Goal: Task Accomplishment & Management: Manage account settings

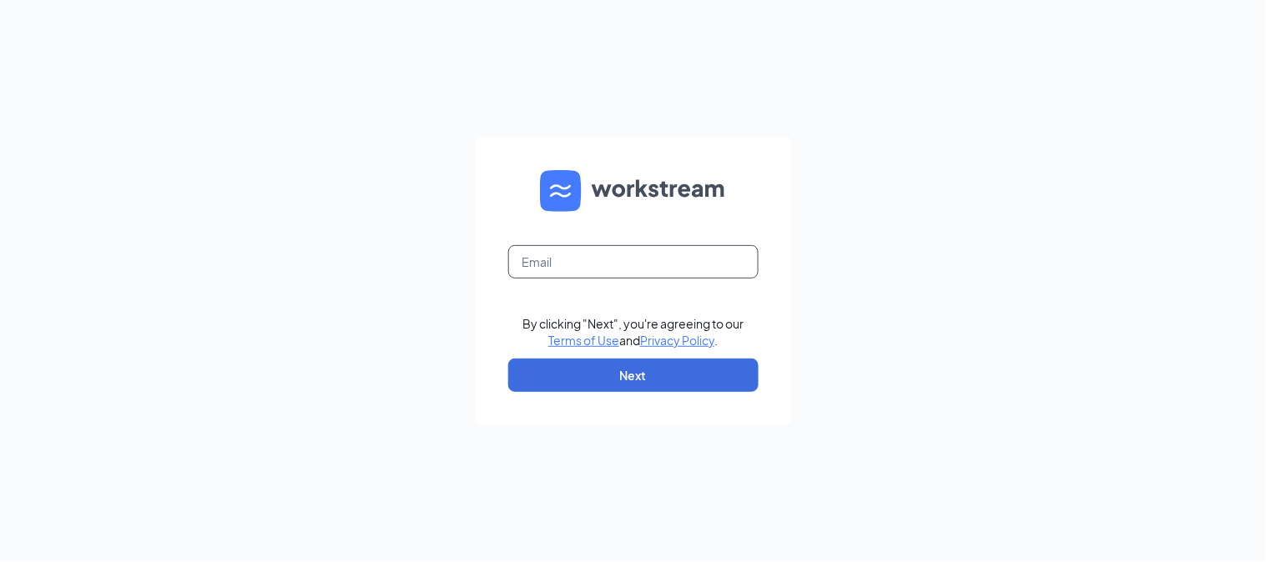
click at [569, 268] on input "text" at bounding box center [633, 261] width 250 height 33
type input "valleyfair@marugameudon.com"
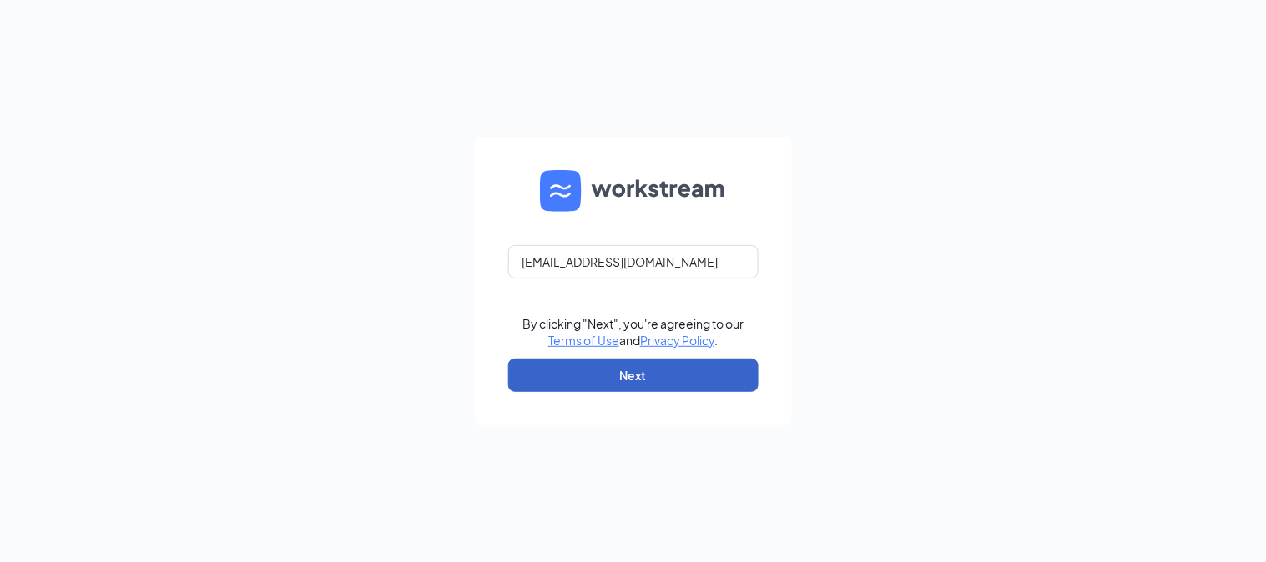
click at [637, 377] on button "Next" at bounding box center [633, 375] width 250 height 33
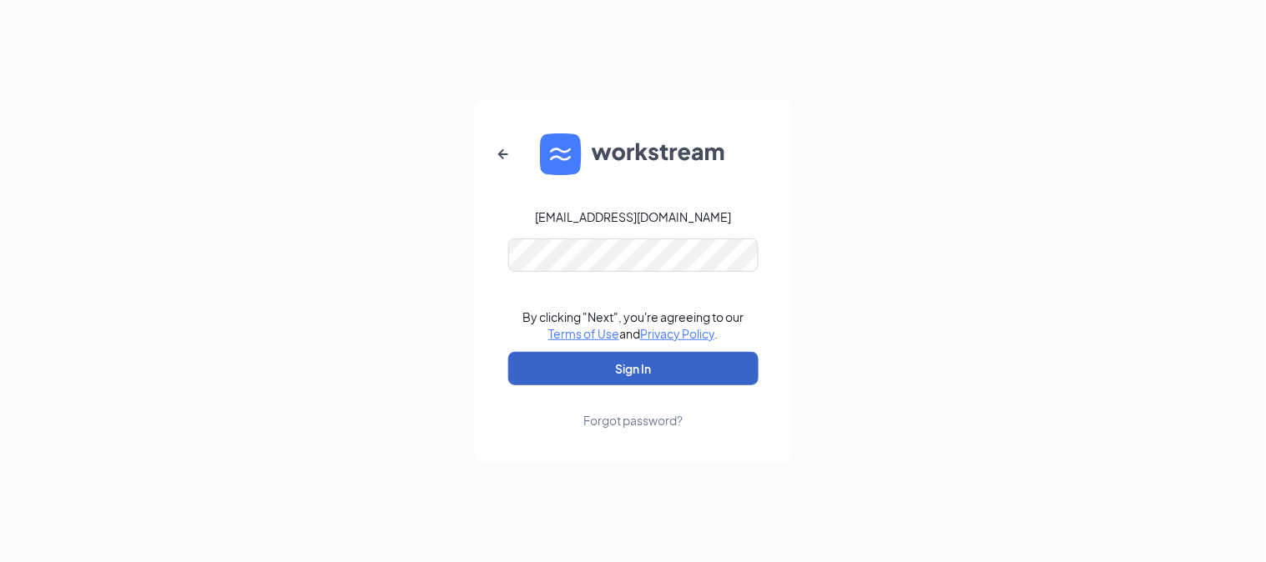
click at [695, 372] on button "Sign In" at bounding box center [633, 368] width 250 height 33
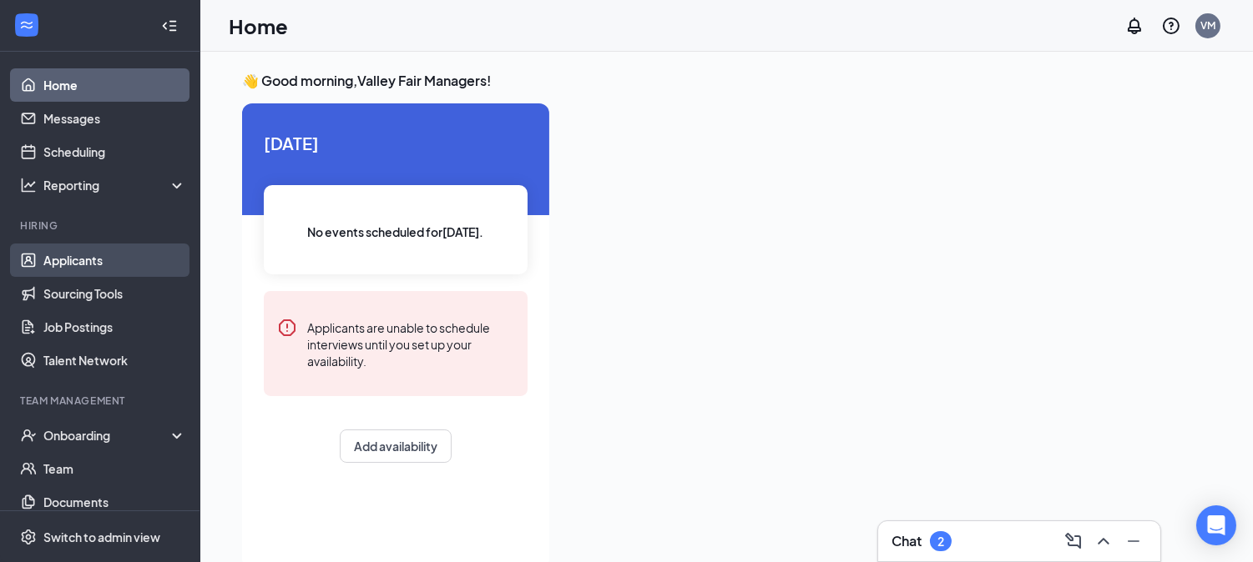
click at [86, 252] on link "Applicants" at bounding box center [114, 260] width 143 height 33
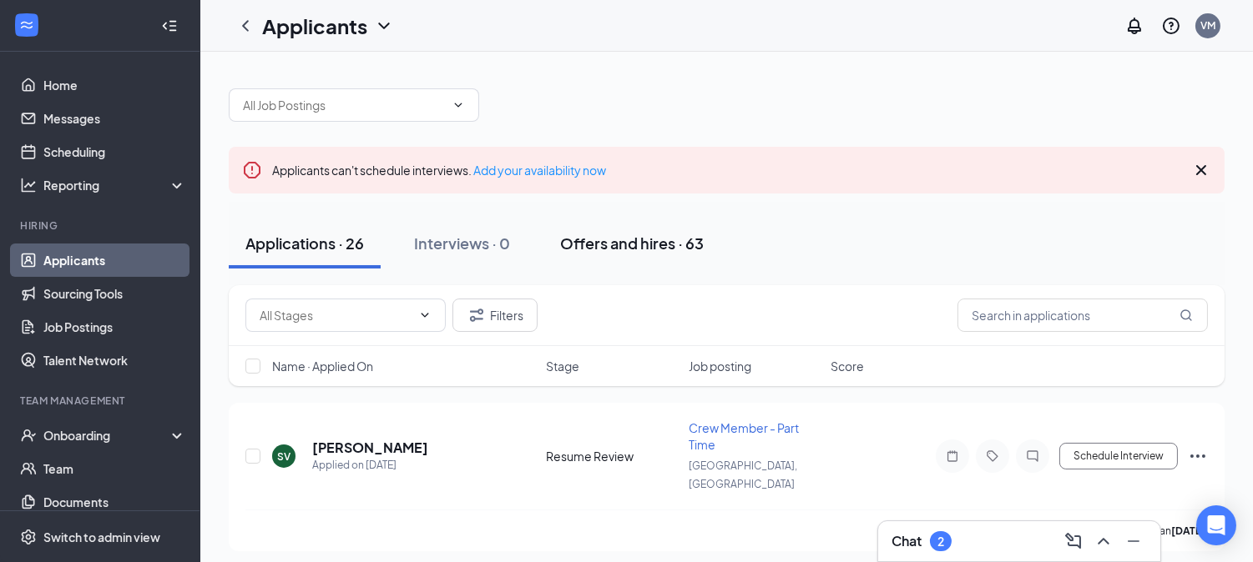
click at [658, 235] on div "Offers and hires · 63" at bounding box center [632, 243] width 144 height 21
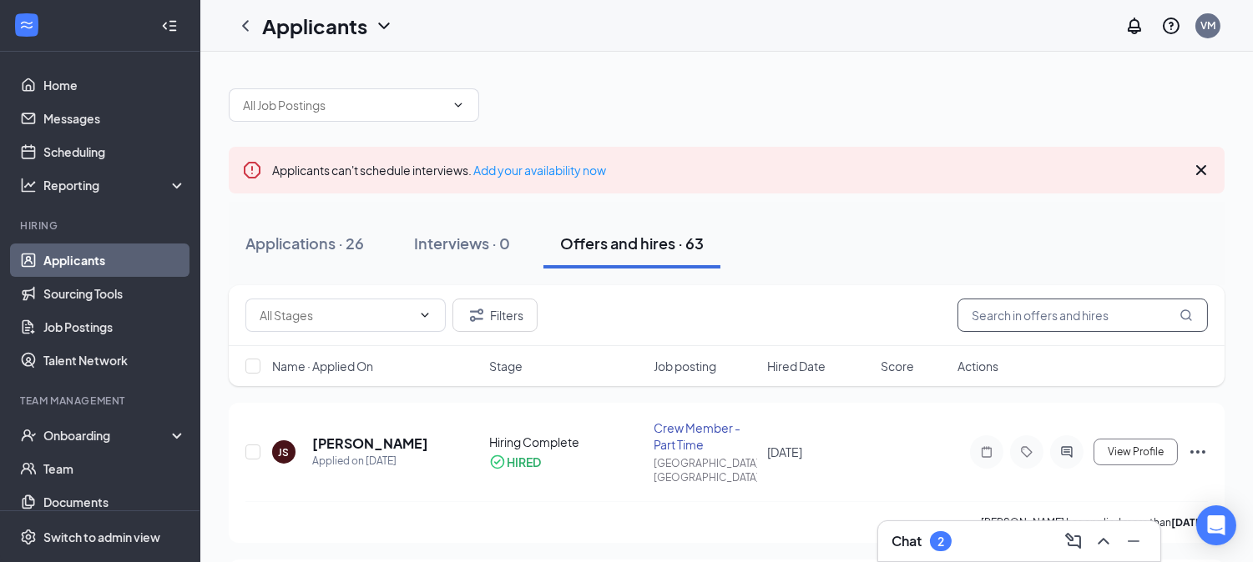
click at [1098, 325] on input "text" at bounding box center [1082, 315] width 250 height 33
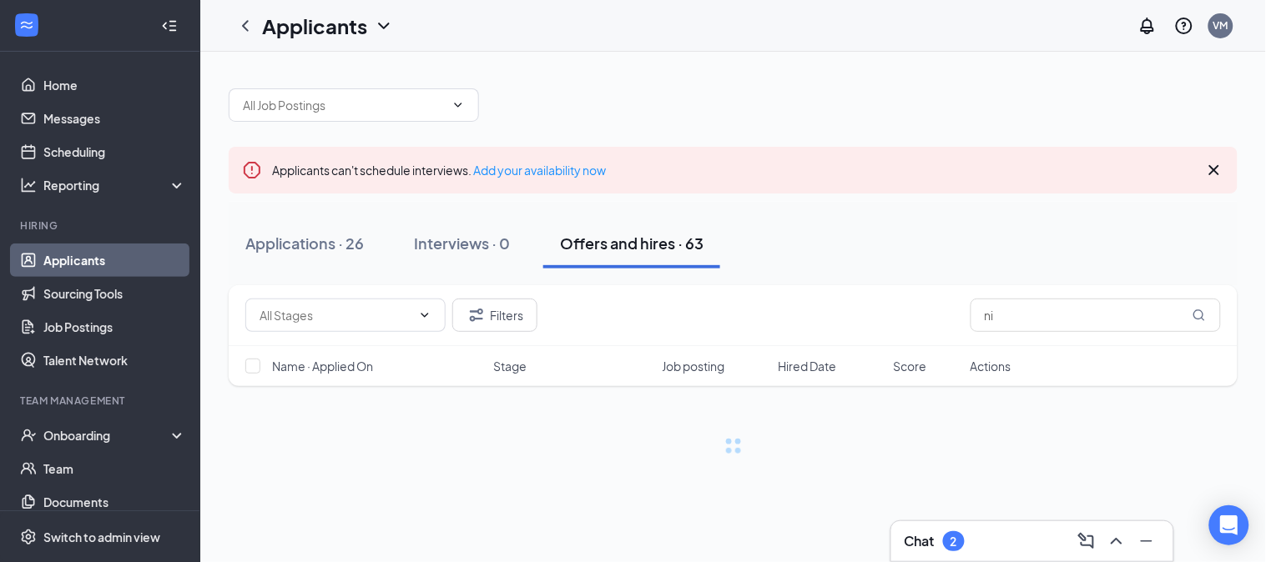
click at [977, 545] on div "Chat 2" at bounding box center [1032, 541] width 255 height 27
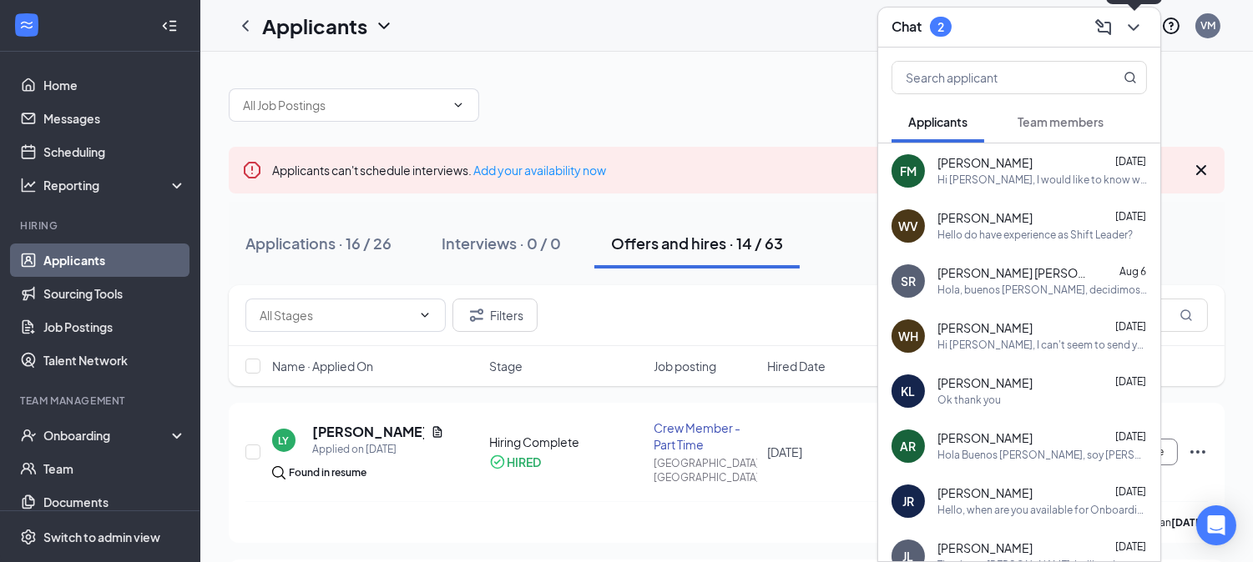
click at [1138, 31] on icon "ChevronDown" at bounding box center [1133, 28] width 20 height 20
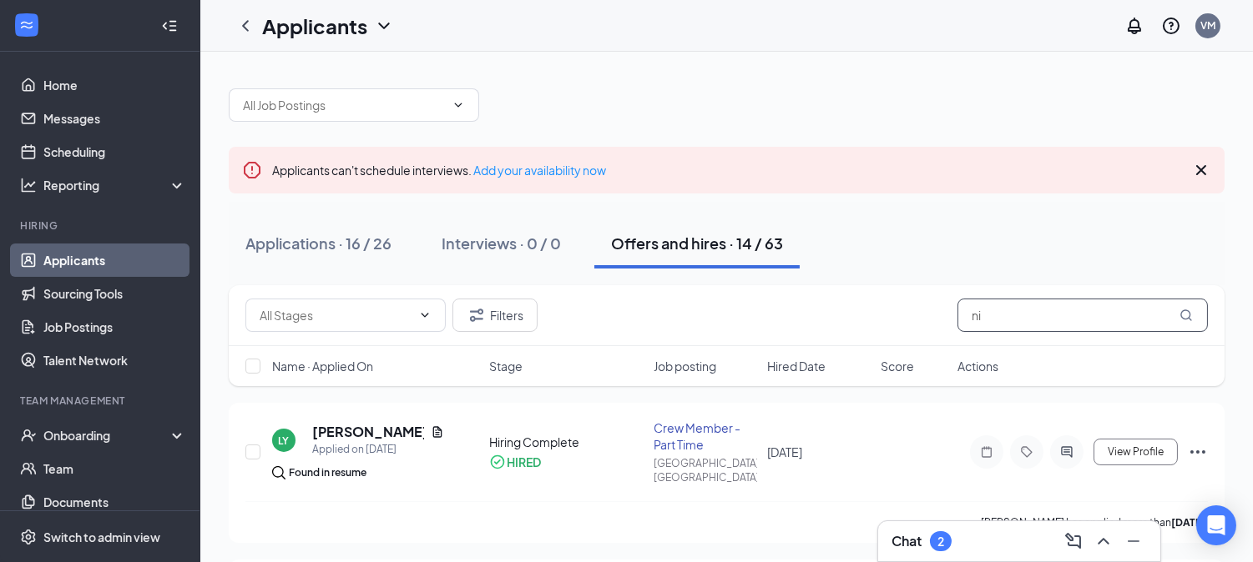
click at [1065, 310] on input "ni" at bounding box center [1082, 315] width 250 height 33
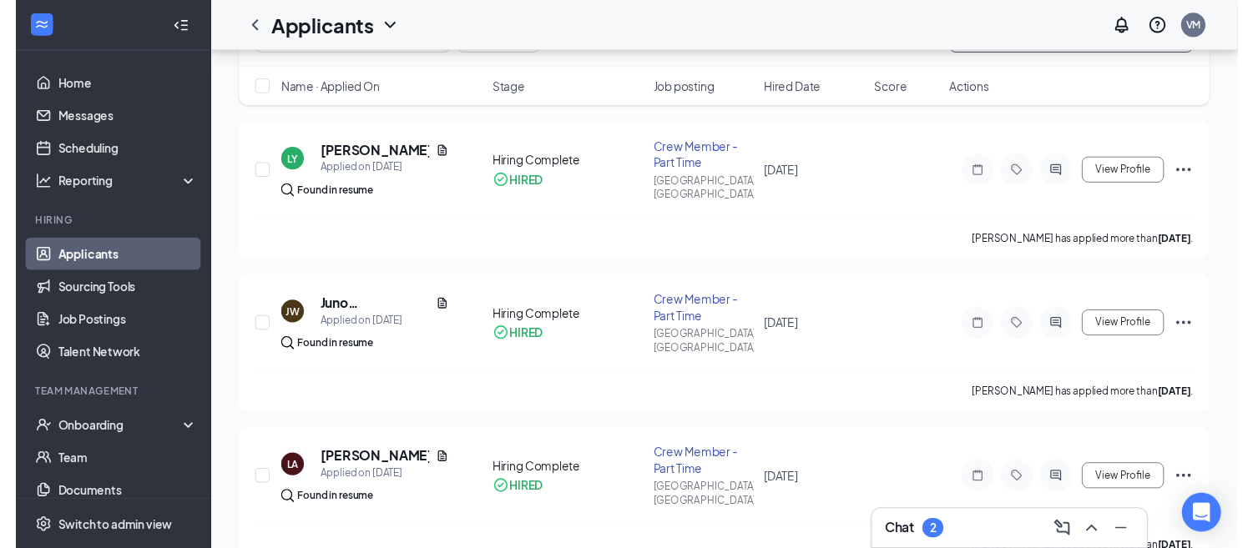
scroll to position [463, 0]
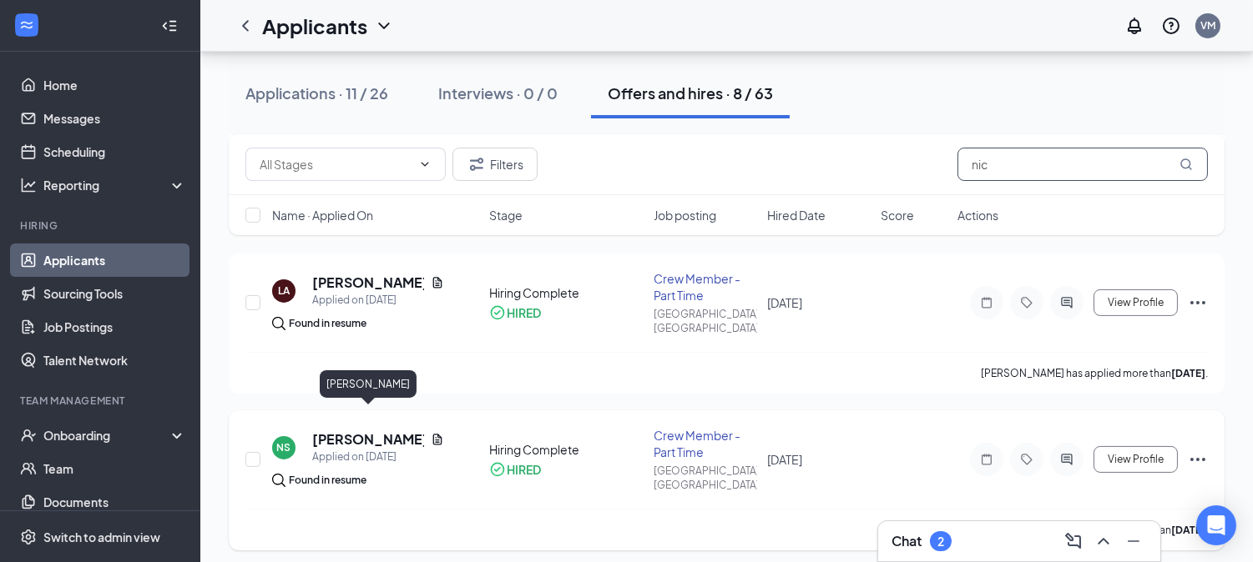
type input "nic"
click at [371, 431] on h5 "[PERSON_NAME]" at bounding box center [368, 440] width 112 height 18
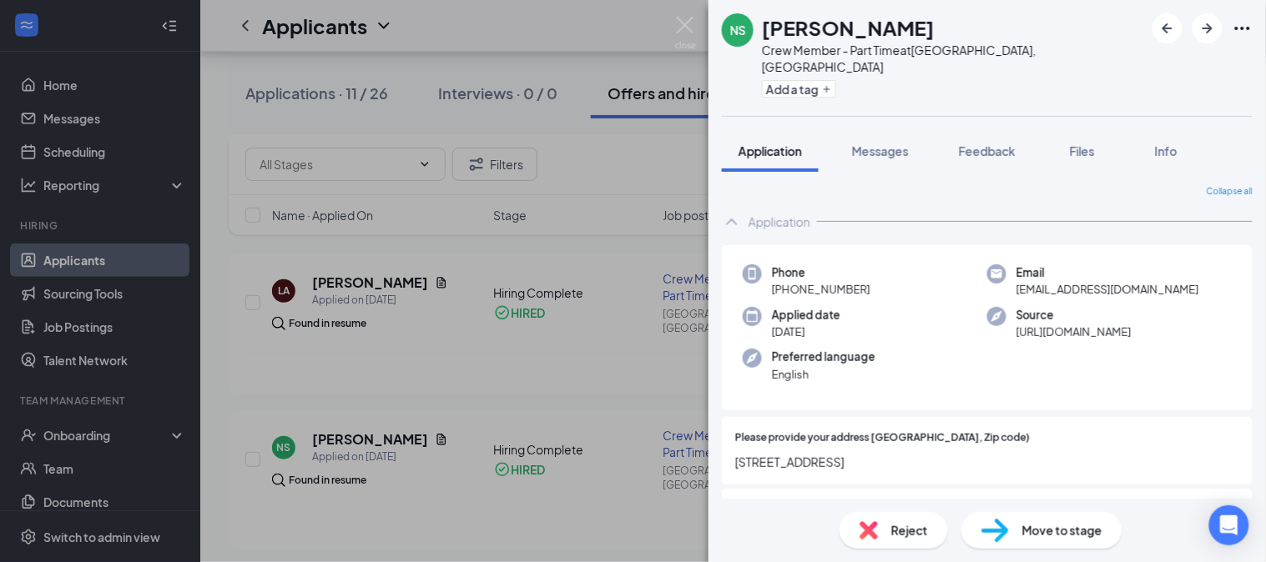
click at [462, 517] on div "NS [PERSON_NAME] Crew Member - Part Time at [GEOGRAPHIC_DATA], [GEOGRAPHIC_DATA…" at bounding box center [633, 281] width 1266 height 562
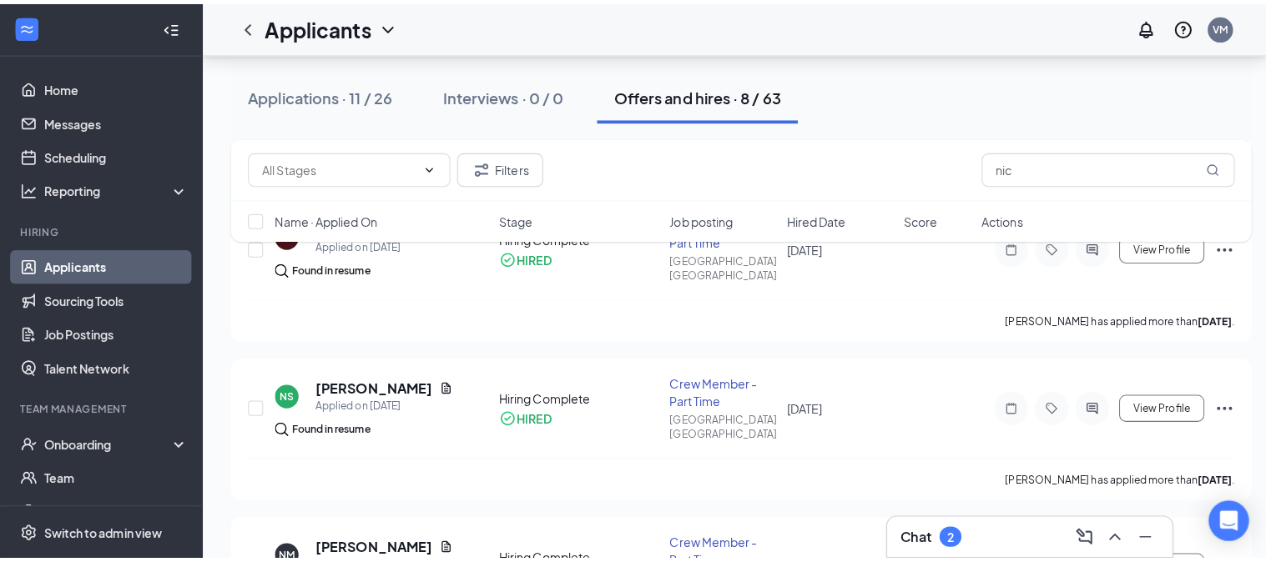
scroll to position [556, 0]
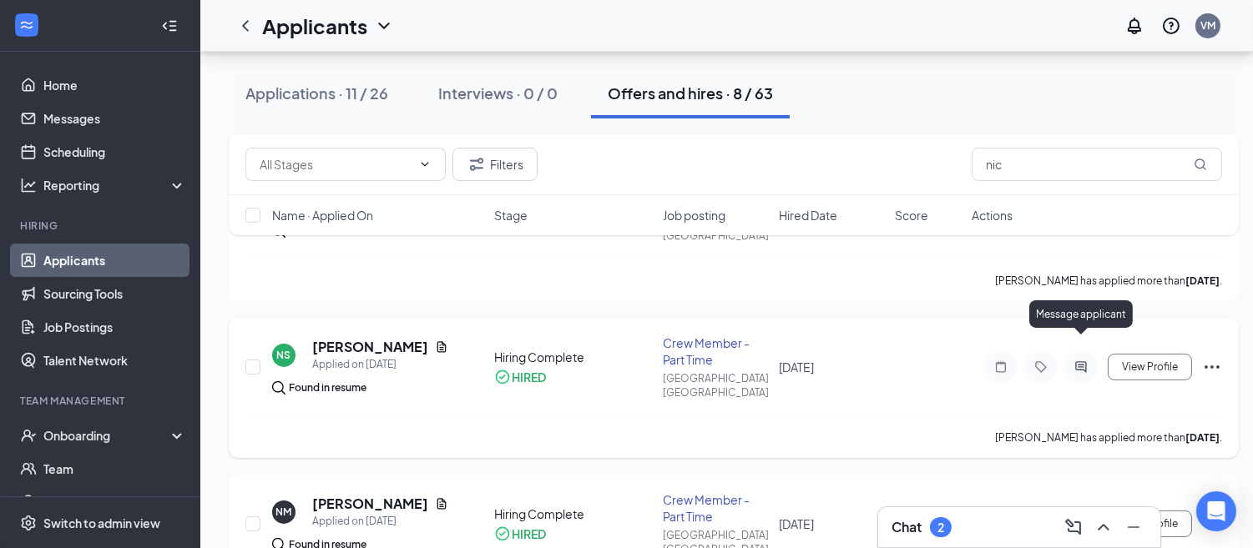
click at [1082, 361] on icon "ActiveChat" at bounding box center [1081, 367] width 20 height 13
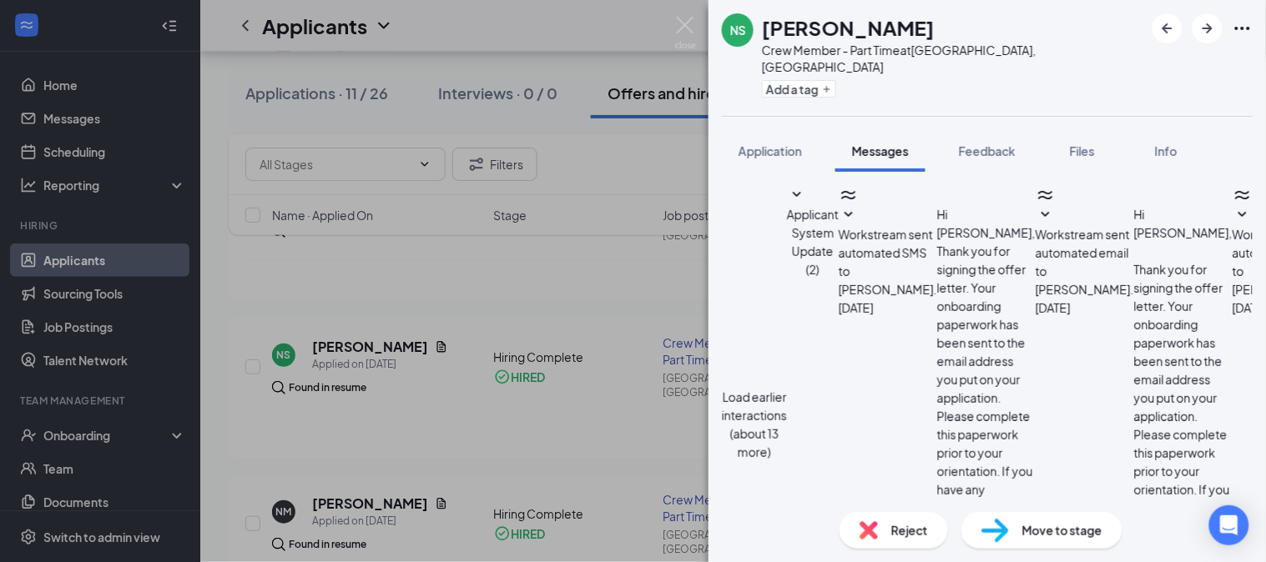
scroll to position [848, 0]
